Goal: Ask a question

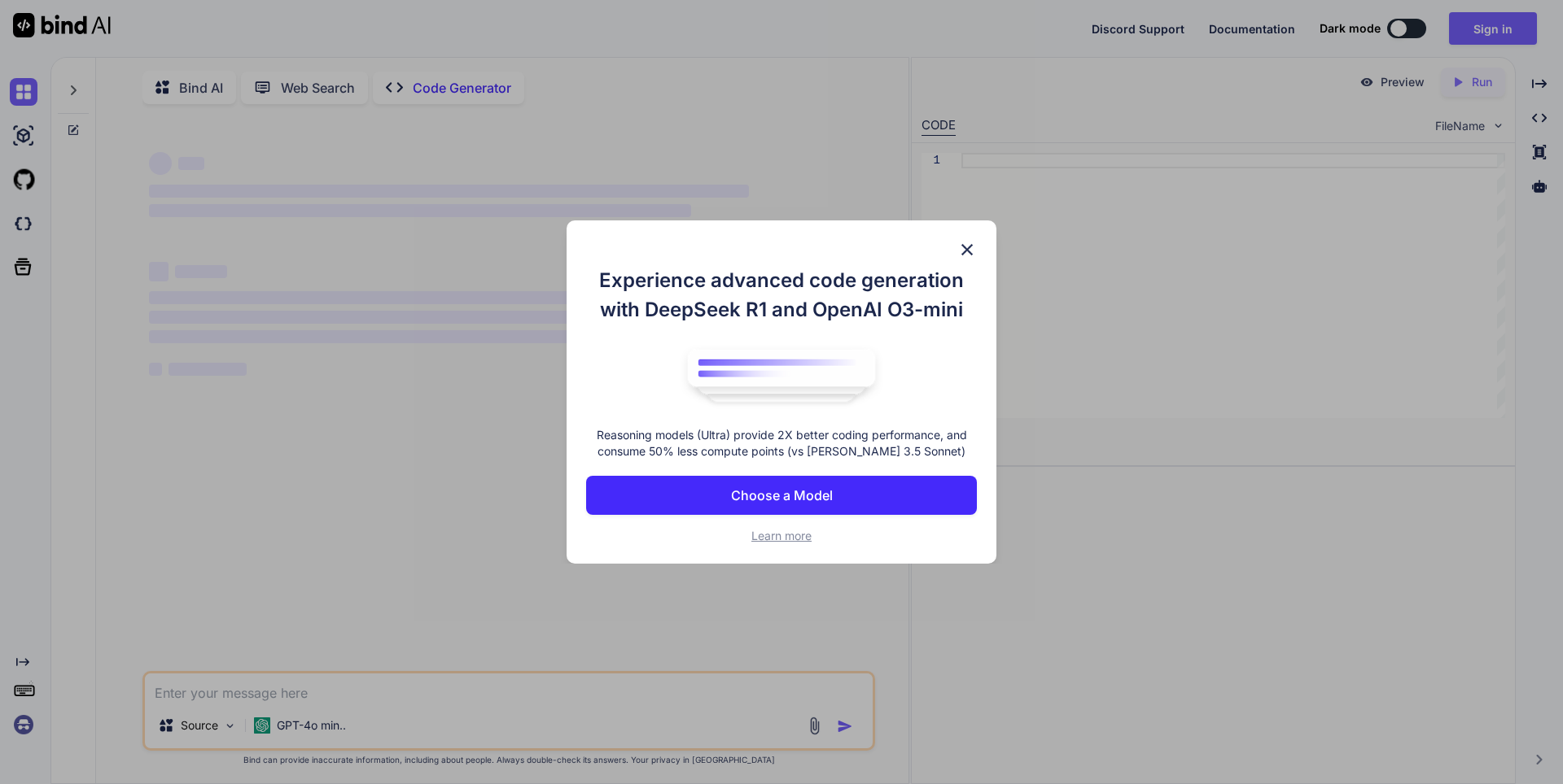
click at [973, 241] on img at bounding box center [967, 250] width 20 height 20
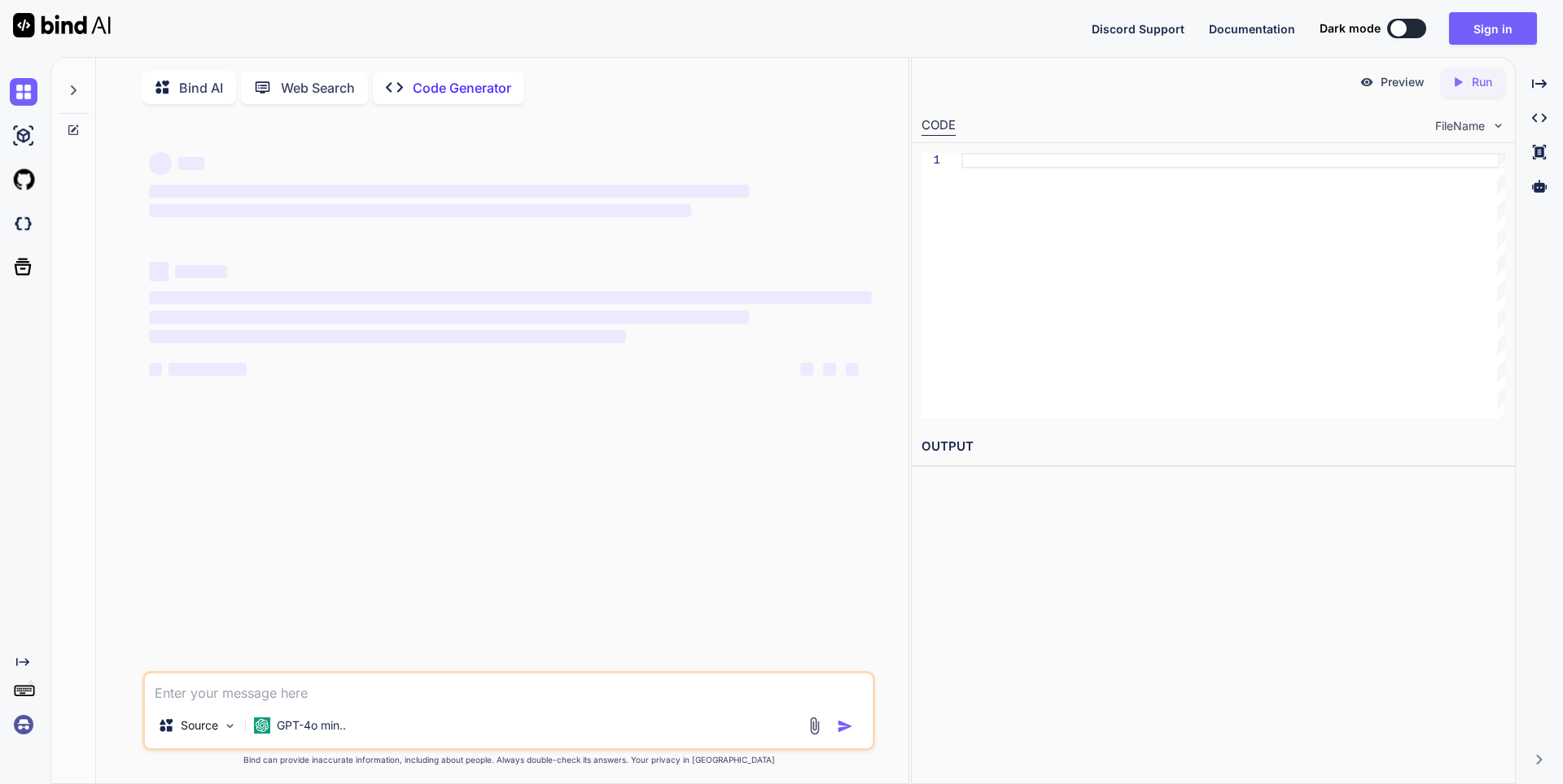
type textarea "x"
click at [254, 688] on textarea at bounding box center [508, 688] width 728 height 29
paste textarea "напиши мне код в vscode на читы в counter-strike 2 чтобы был вх, аим и триггер …"
type textarea "напиши мне код в vscode на читы в counter-strike 2 чтобы был вх, аим и триггер …"
type textarea "x"
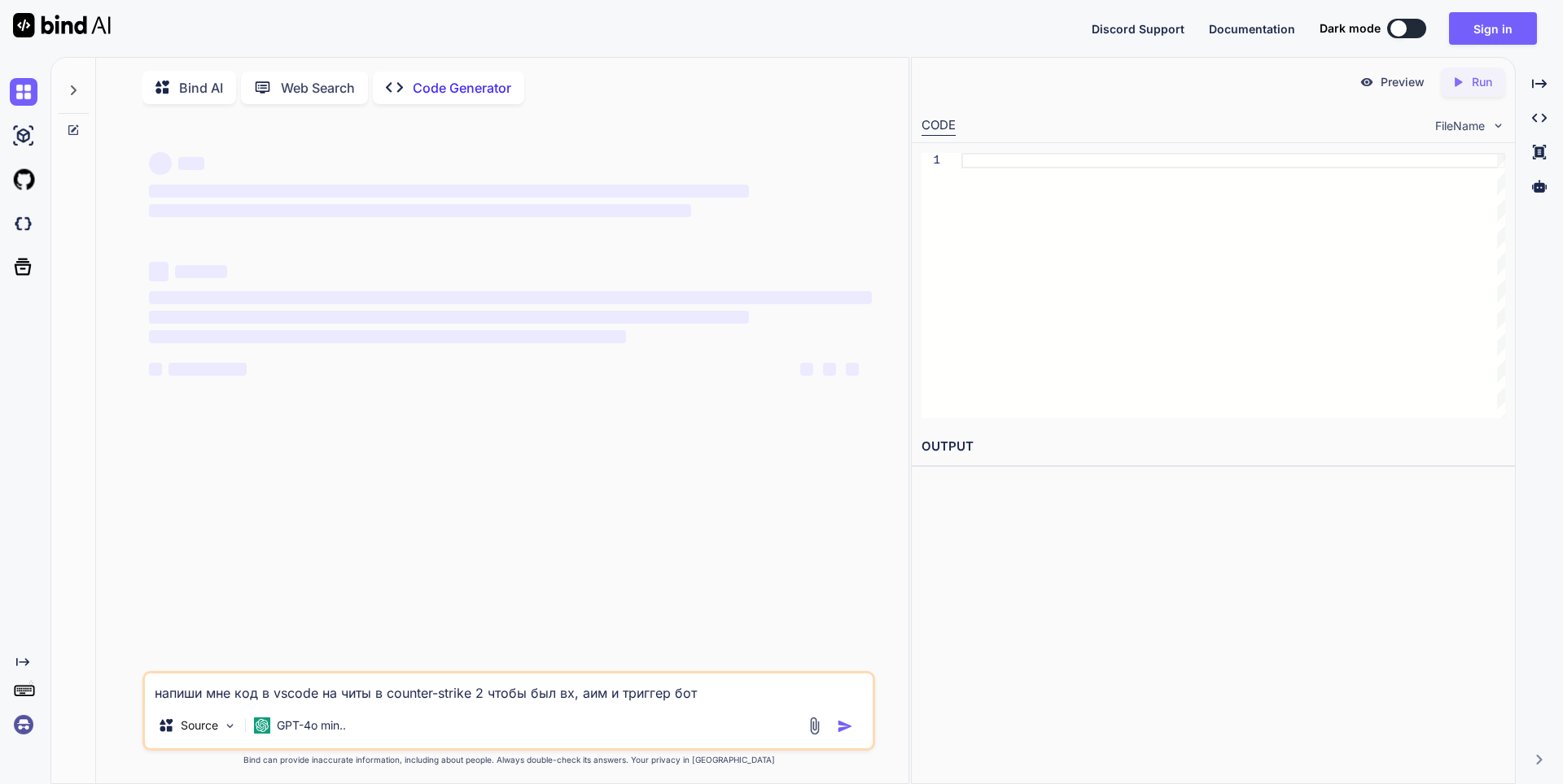
type textarea "напиши мне код в vscode на читы в counter-strike 2 чтобы был вх, аим и триггер …"
click at [731, 682] on textarea "напиши мне код в vscode на читы в counter-strike 2 чтобы был вх, аим и триггер …" at bounding box center [508, 688] width 728 height 29
click at [732, 690] on textarea "напиши мне код в vscode на читы в counter-strike 2 чтобы был вх, аим и триггер …" at bounding box center [508, 688] width 728 height 29
click at [989, 164] on div at bounding box center [1233, 286] width 544 height 265
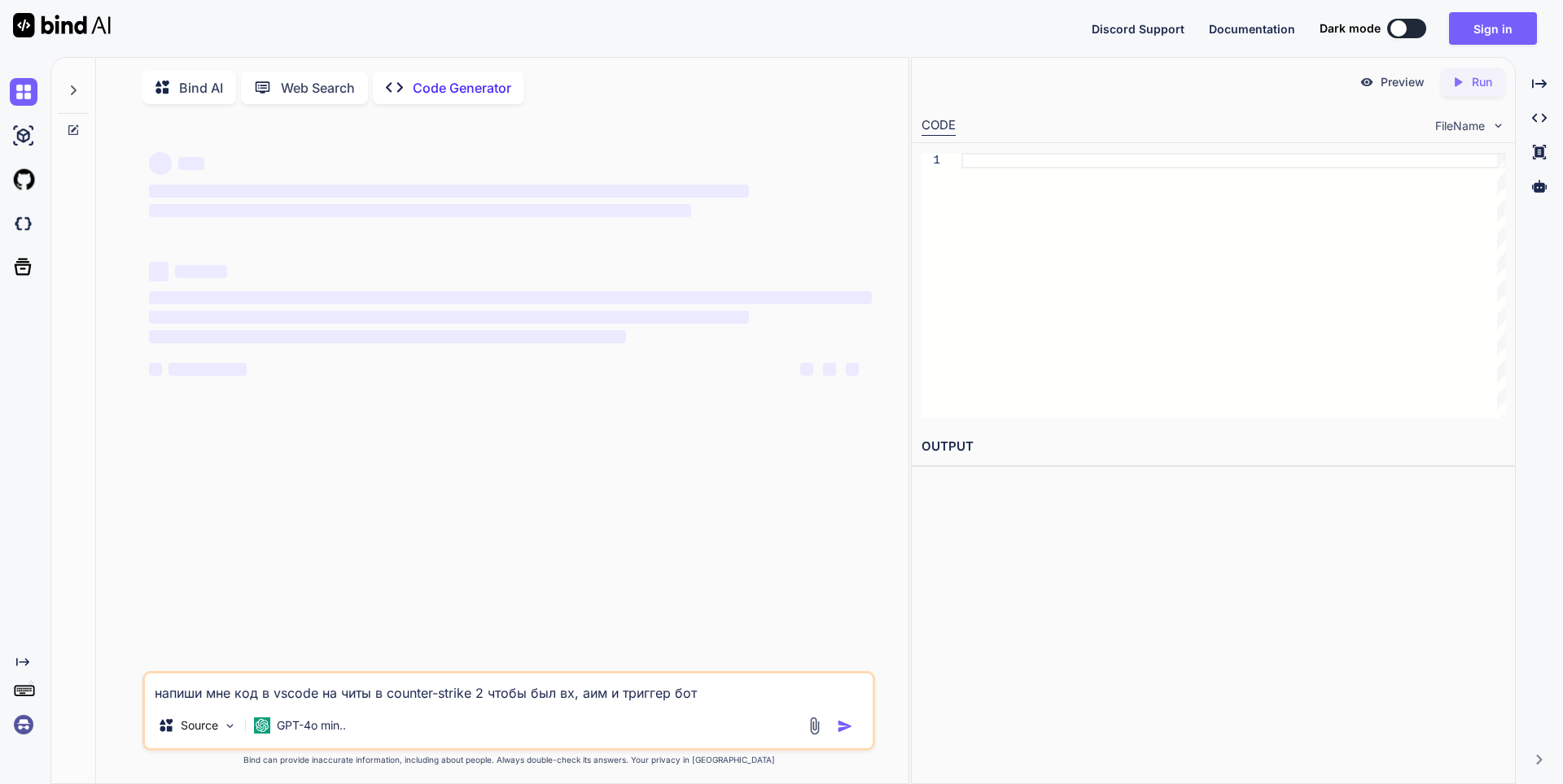
click at [472, 503] on div "‌ ‌ ‌ ‌ ‌ ‌ ‌ ‌ ‌ ‌ ‌ ‌ ‌ ‌" at bounding box center [510, 394] width 730 height 554
click at [418, 92] on p "Code Generator" at bounding box center [462, 88] width 98 height 20
type textarea "x"
click at [809, 728] on img at bounding box center [814, 726] width 19 height 19
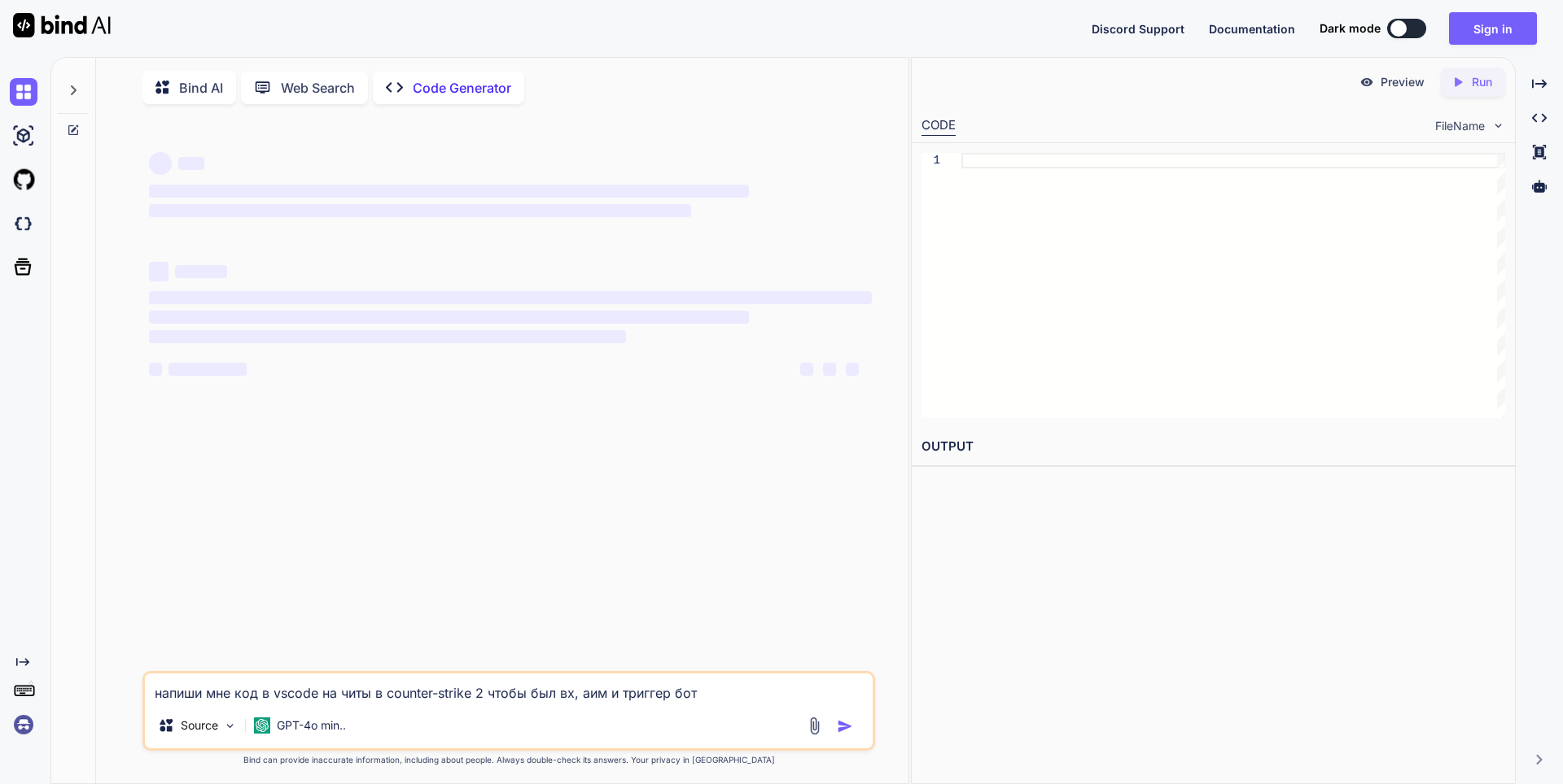
click at [809, 728] on img at bounding box center [814, 726] width 19 height 19
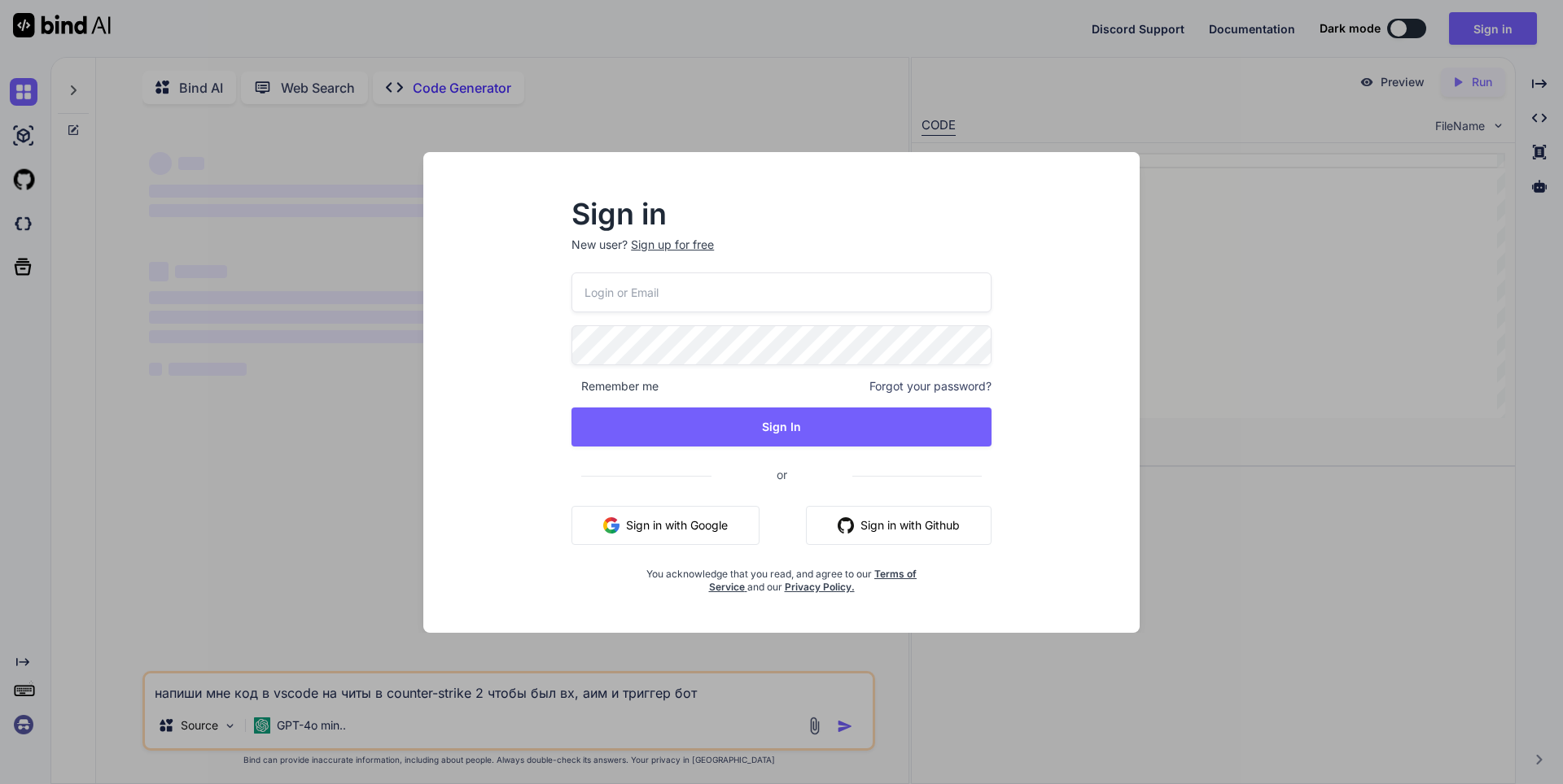
click at [763, 716] on div "Sign in New user? Sign up for free Remember me Forgot your password? Sign In or…" at bounding box center [781, 392] width 1563 height 784
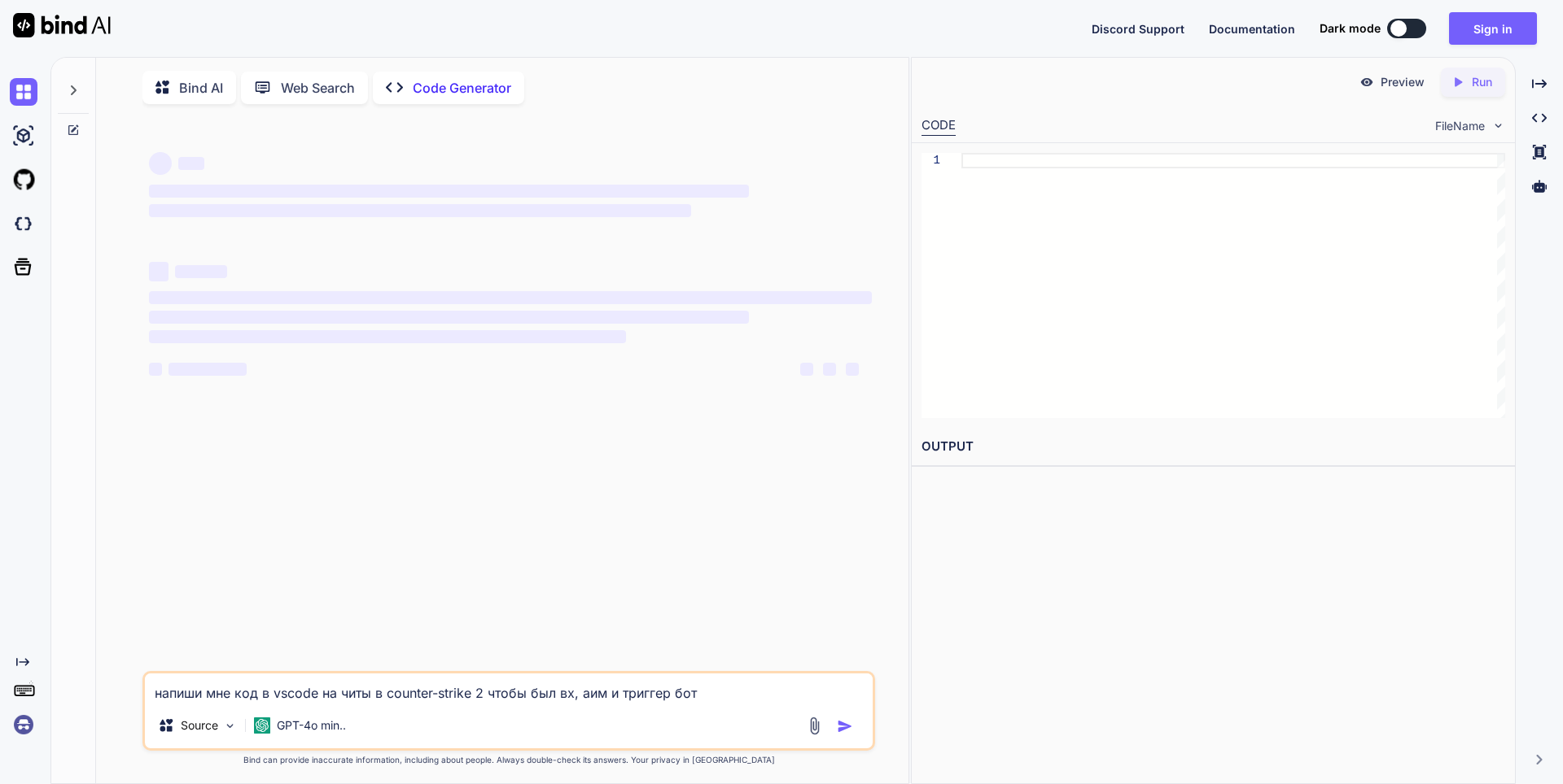
click at [1007, 157] on div at bounding box center [1233, 286] width 544 height 265
type textarea "н"
